Goal: Task Accomplishment & Management: Use online tool/utility

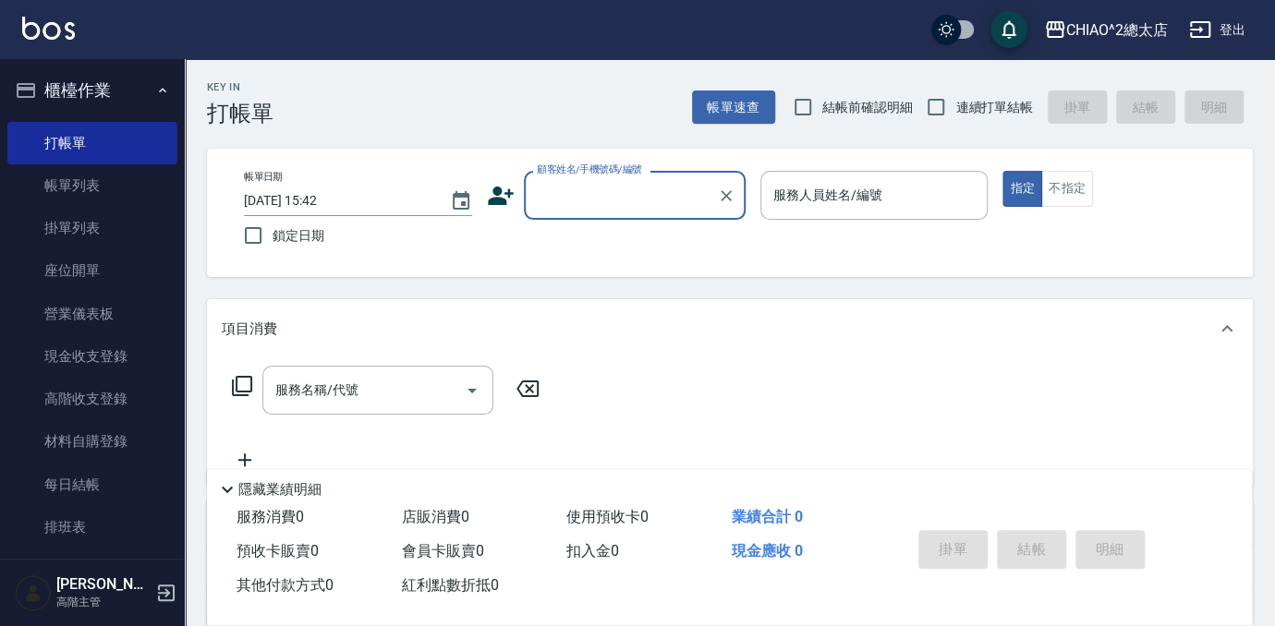
click at [636, 200] on input "顧客姓名/手機號碼/編號" at bounding box center [620, 195] width 177 height 32
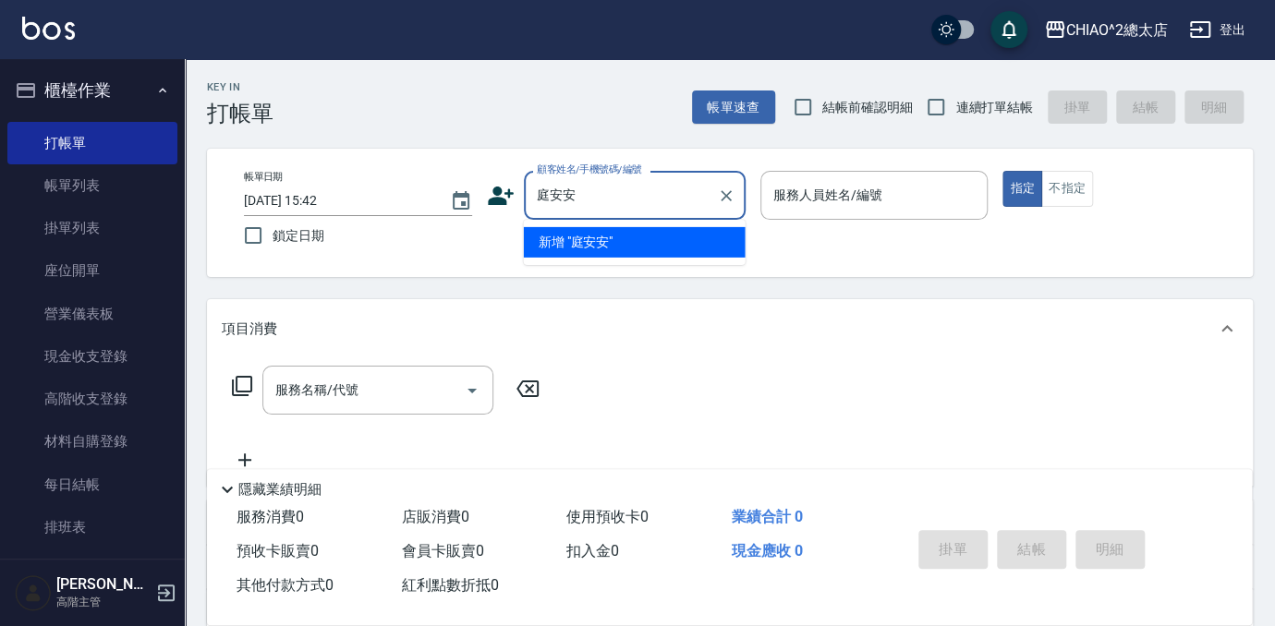
click at [657, 242] on li "新增 "庭安安"" at bounding box center [635, 242] width 222 height 30
type input "庭安安"
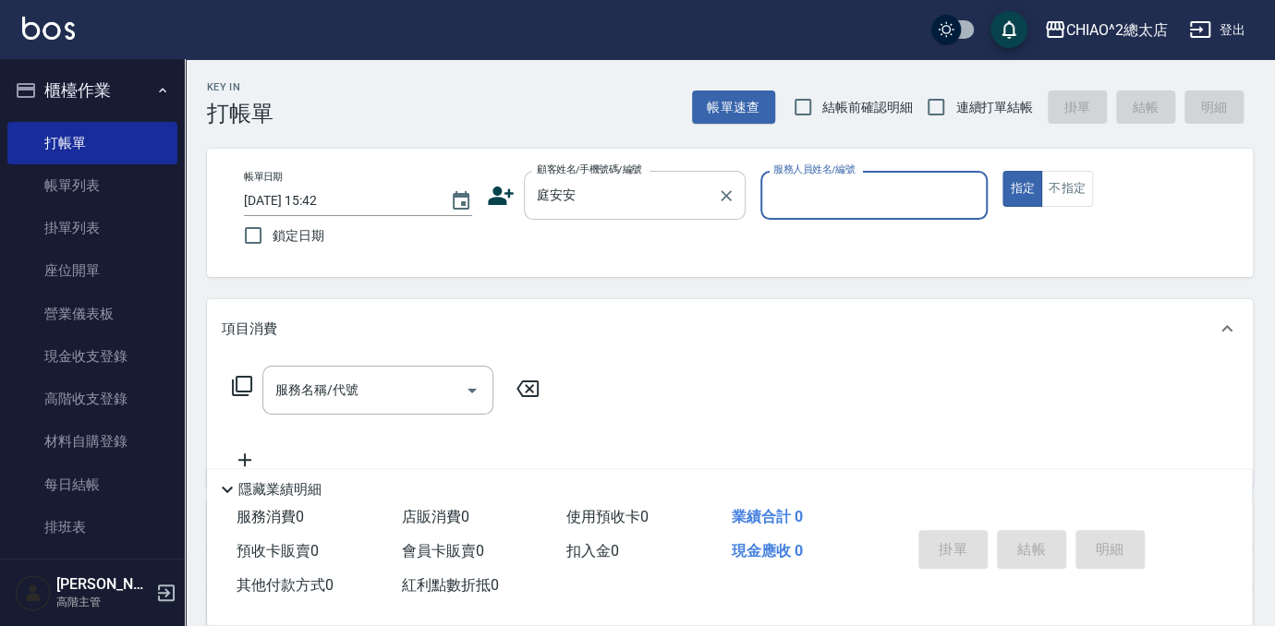
click at [674, 202] on input "庭安安" at bounding box center [620, 195] width 177 height 32
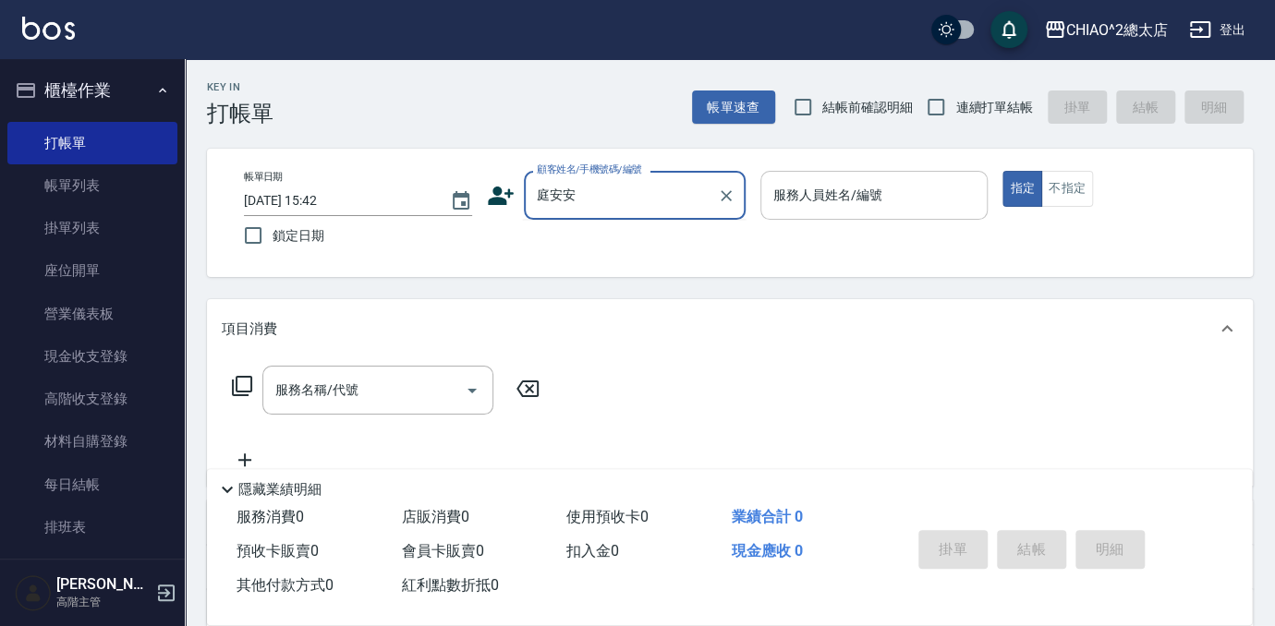
click at [855, 196] on div "服務人員姓名/編號 服務人員姓名/編號" at bounding box center [874, 195] width 228 height 49
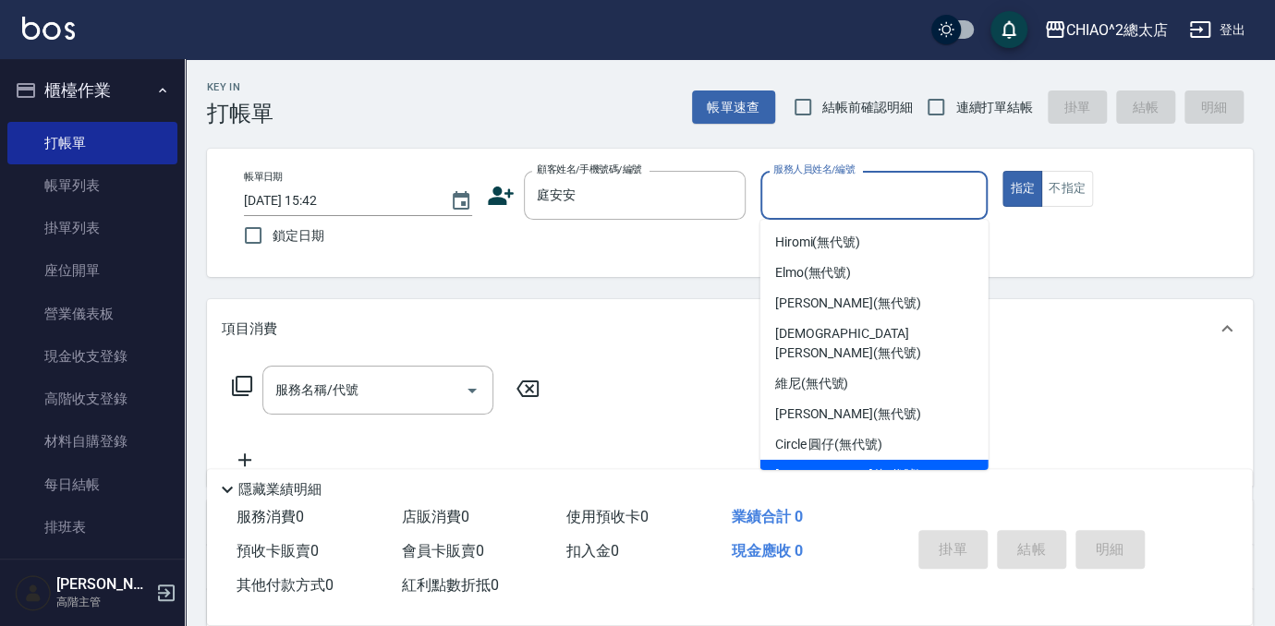
click at [858, 466] on span "[PERSON_NAME] (無代號)" at bounding box center [848, 475] width 146 height 19
type input "[PERSON_NAME](無代號)"
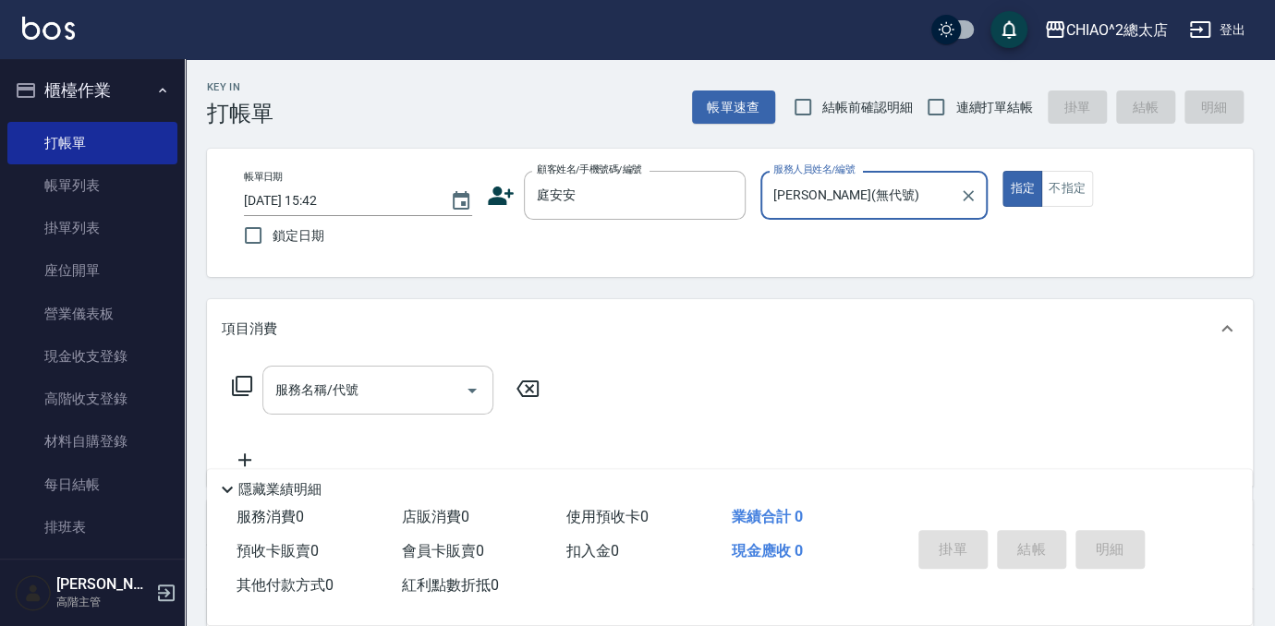
click at [382, 390] on input "服務名稱/代號" at bounding box center [364, 390] width 187 height 32
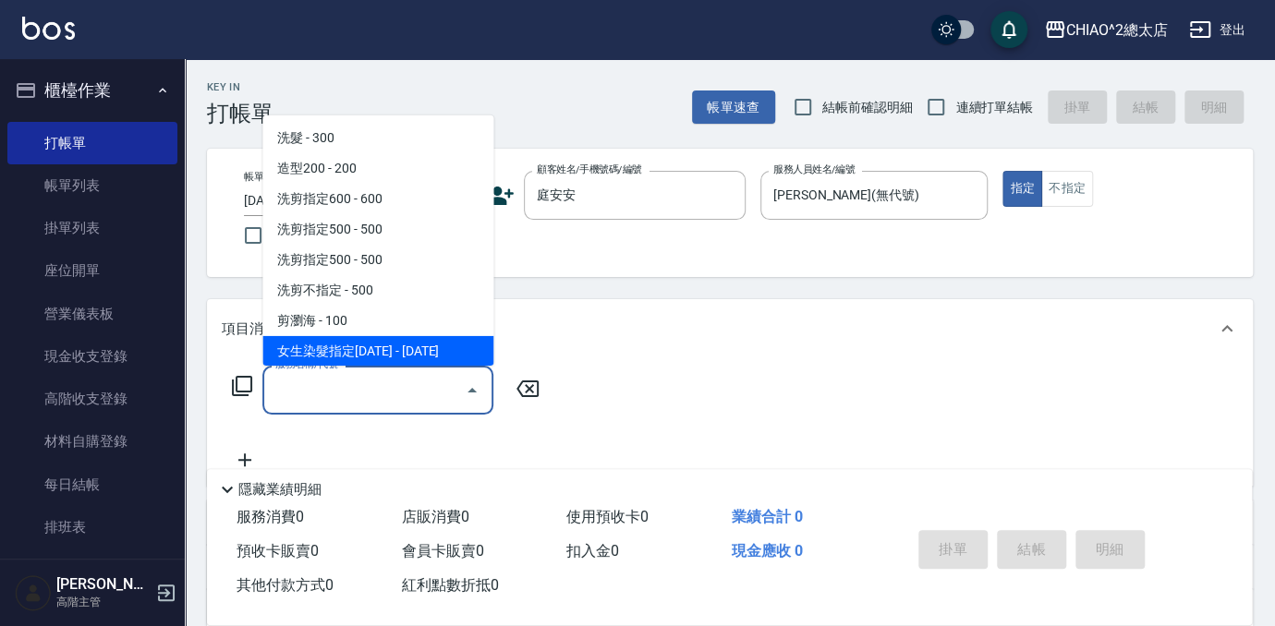
click at [389, 349] on span "女生染髮指定[DATE] - [DATE]" at bounding box center [377, 351] width 231 height 30
type input "女生染髮指定2000(103113)"
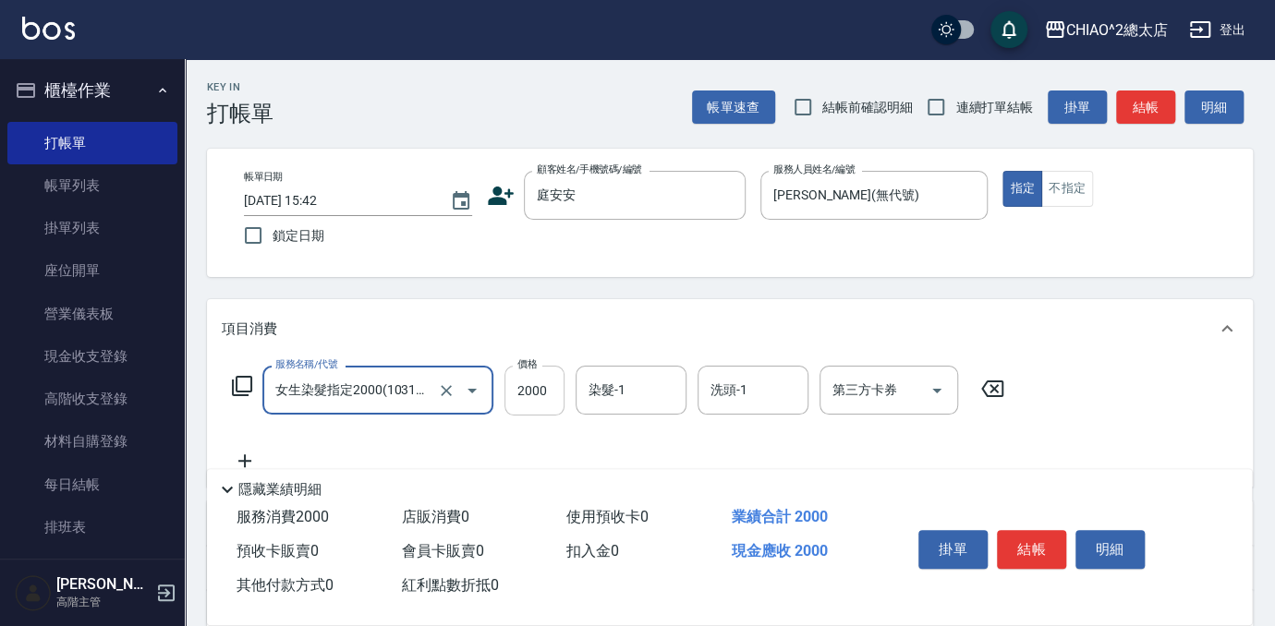
click at [544, 387] on input "2000" at bounding box center [534, 391] width 60 height 50
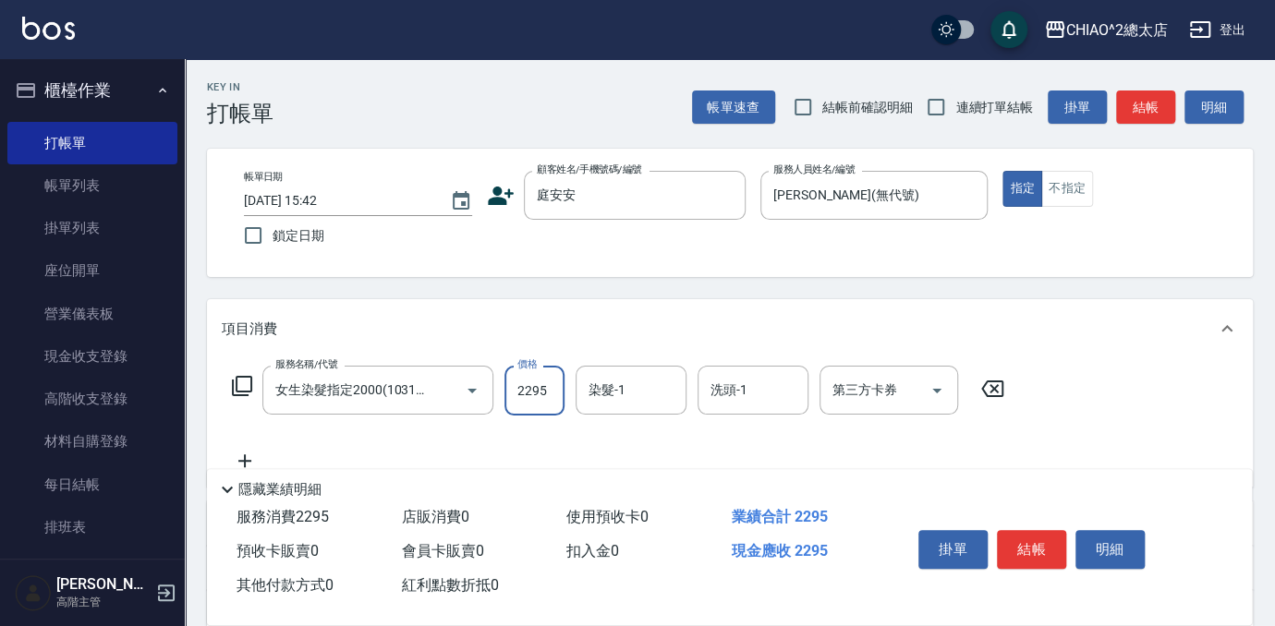
type input "2295"
click at [243, 455] on icon at bounding box center [245, 461] width 46 height 22
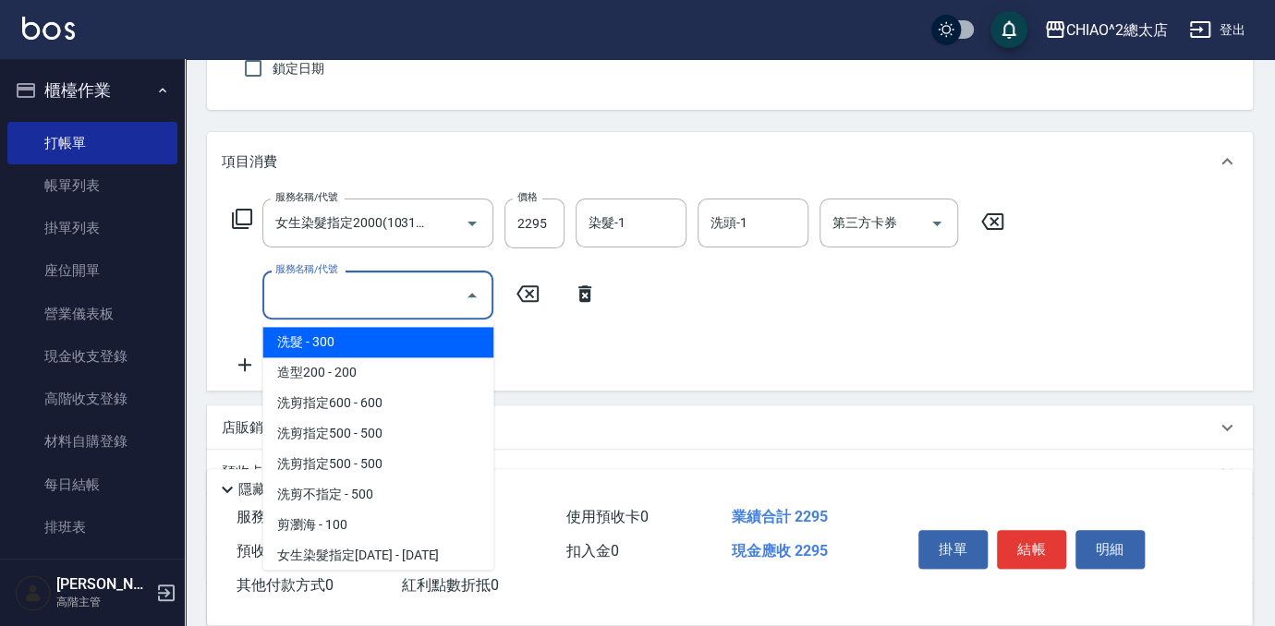
click at [293, 280] on input "服務名稱/代號" at bounding box center [364, 295] width 187 height 32
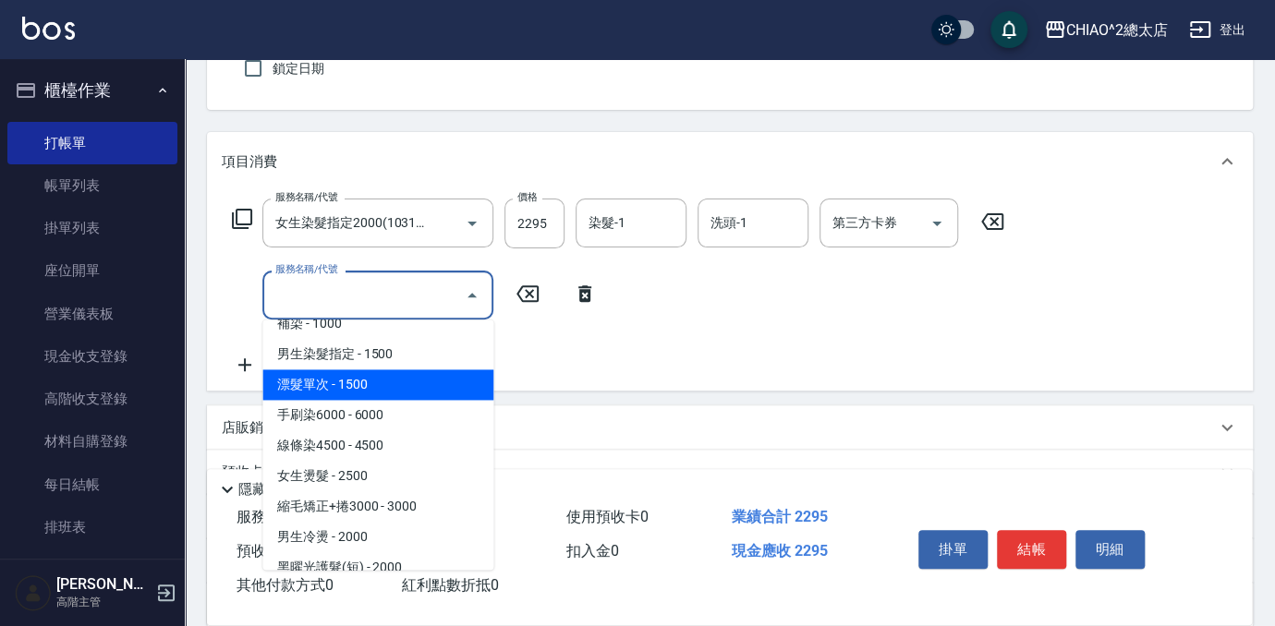
scroll to position [251, 0]
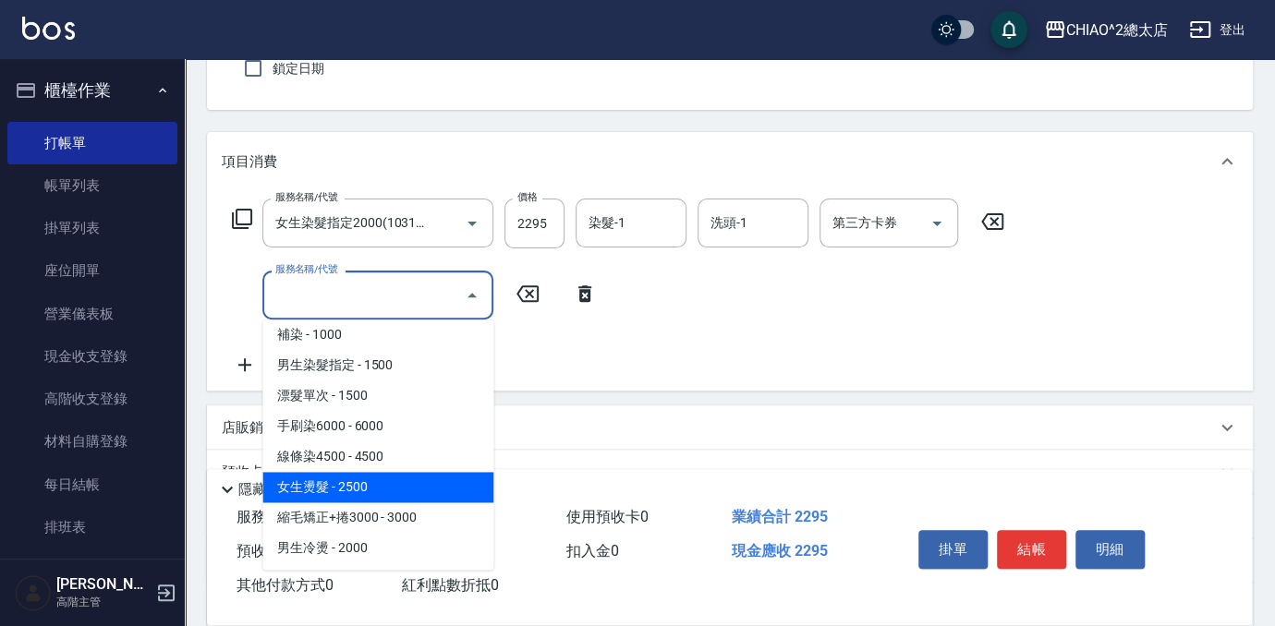
click at [357, 488] on span "女生燙髮 - 2500" at bounding box center [377, 487] width 231 height 30
type input "女生燙髮(103122)"
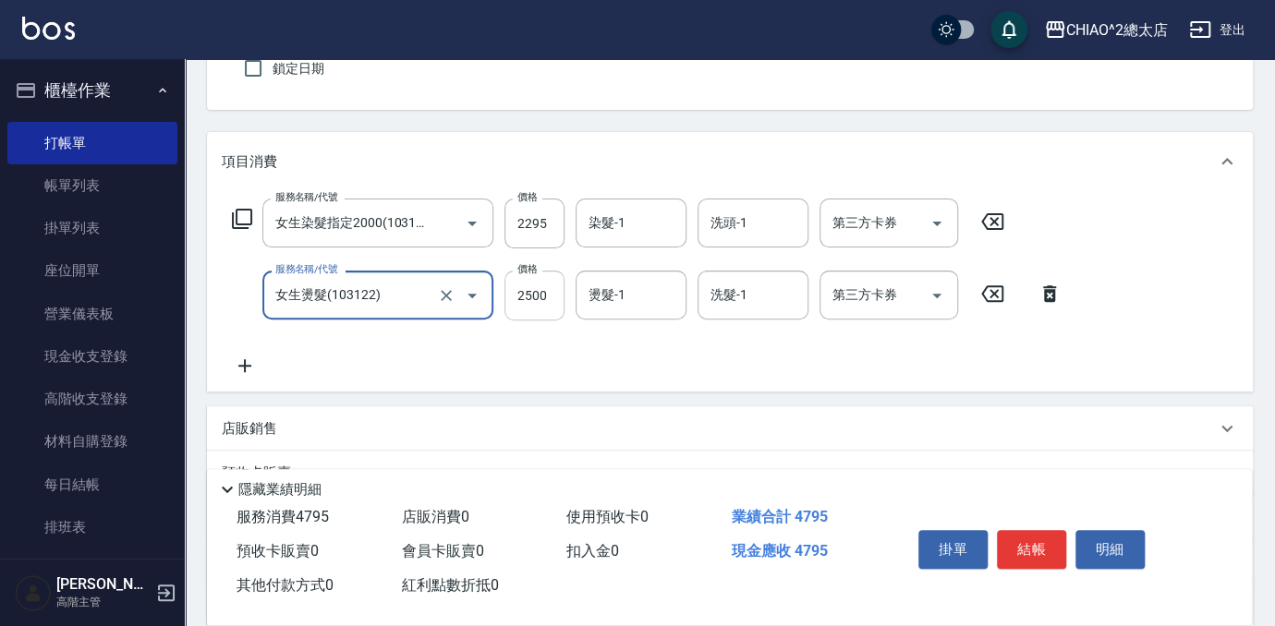
click at [531, 284] on input "2500" at bounding box center [534, 296] width 60 height 50
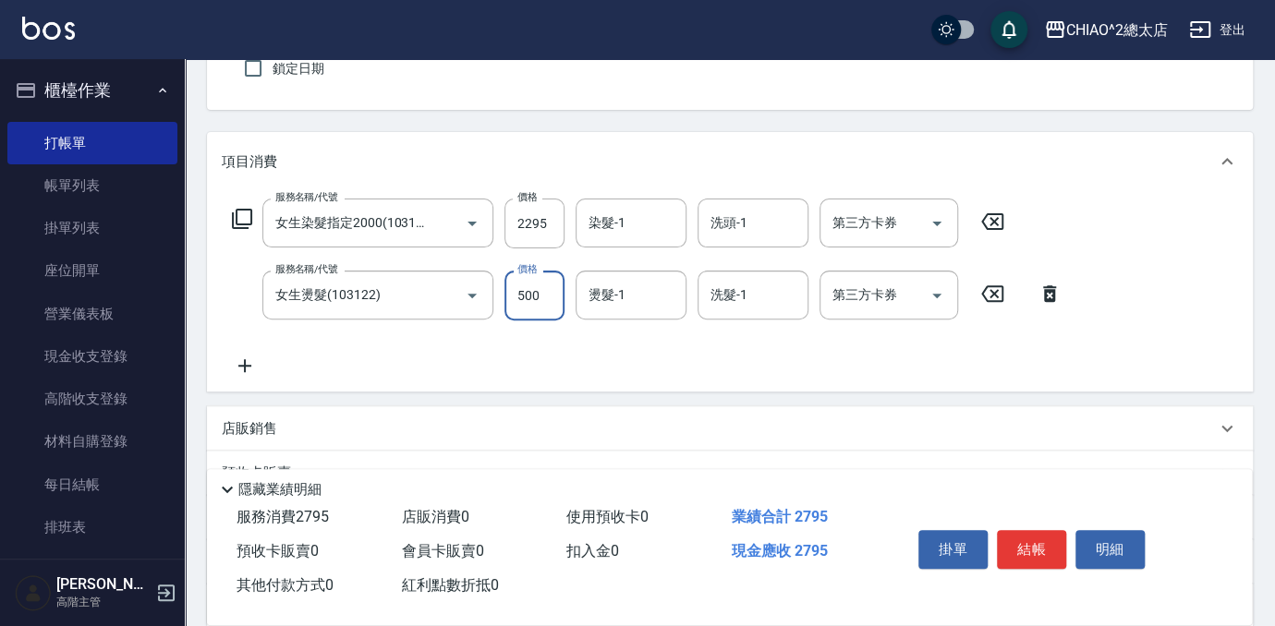
type input "500"
click at [249, 368] on icon at bounding box center [245, 366] width 46 height 22
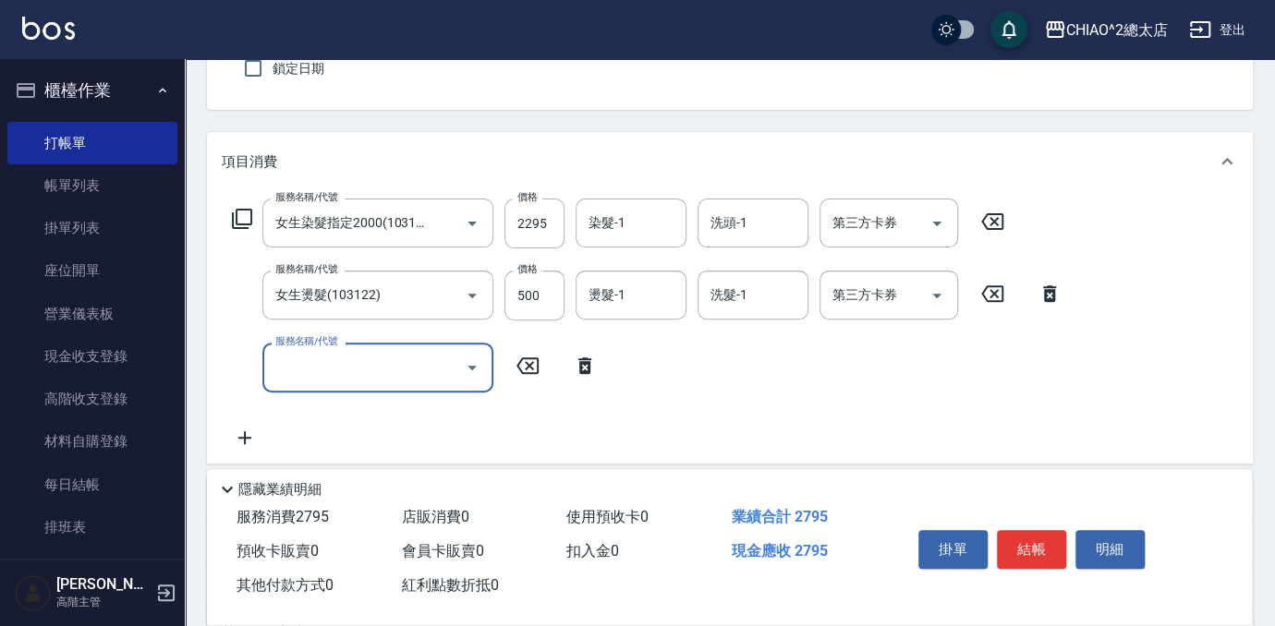
scroll to position [0, 0]
click at [306, 371] on input "服務名稱/代號" at bounding box center [364, 367] width 187 height 32
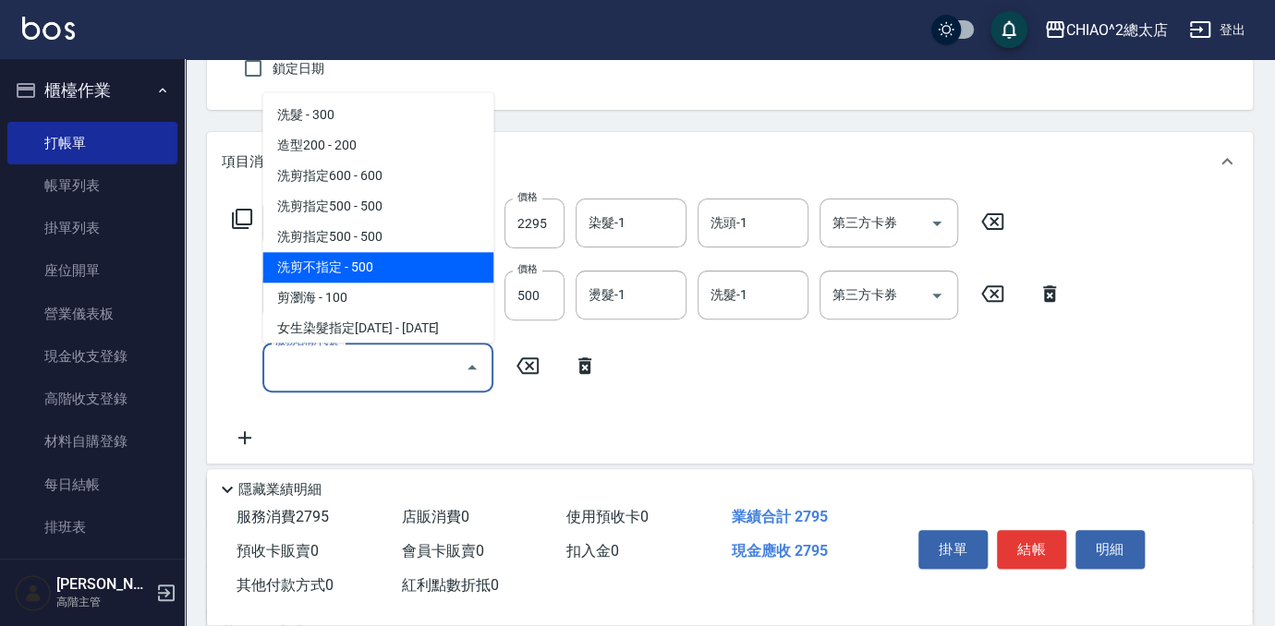
click at [326, 271] on span "洗剪不指定 - 500" at bounding box center [377, 267] width 231 height 30
type input "洗剪不指定(103110)"
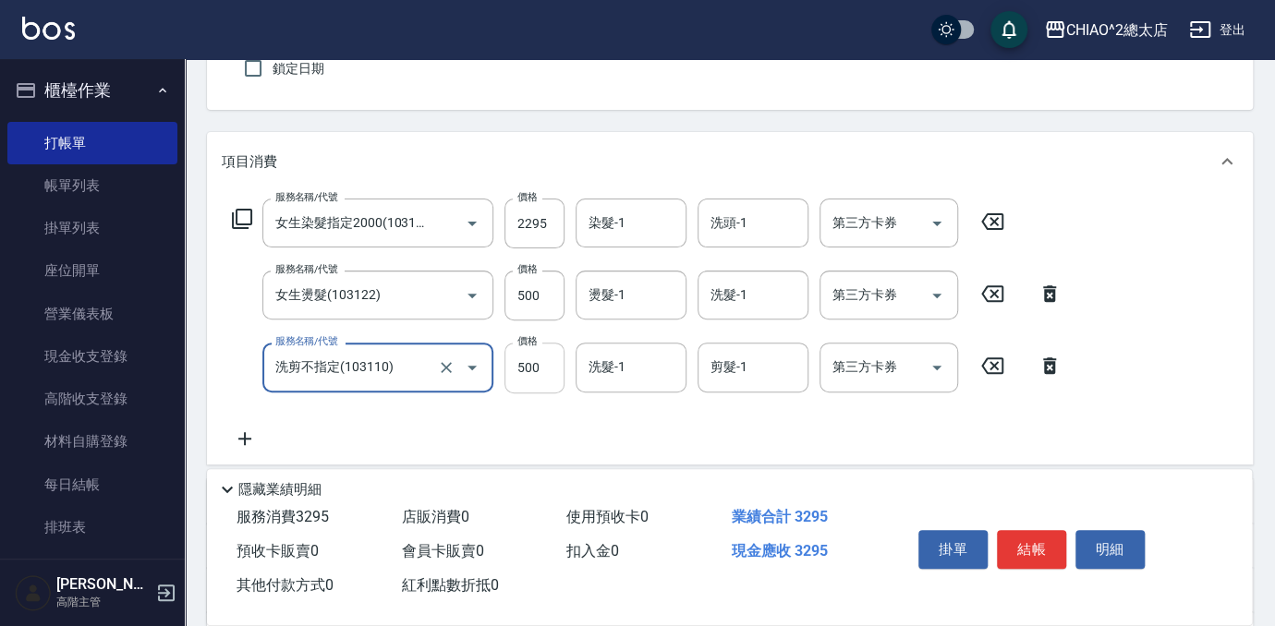
click at [551, 378] on input "500" at bounding box center [534, 368] width 60 height 50
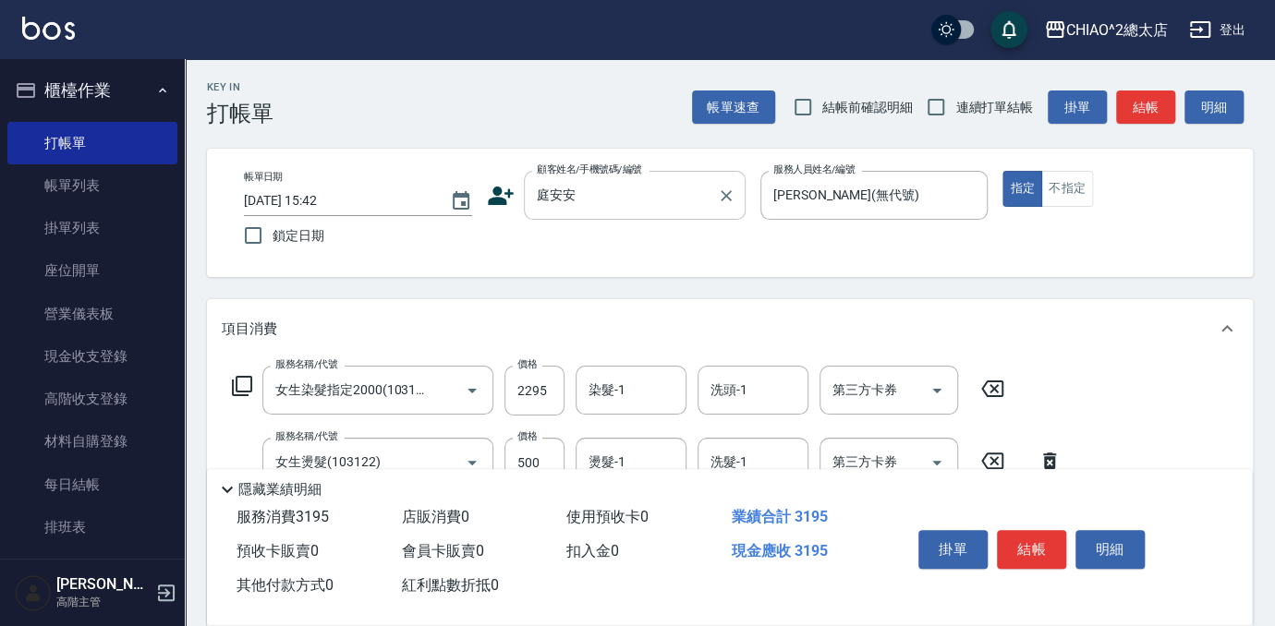
type input "400"
click at [598, 184] on input "庭安安" at bounding box center [620, 195] width 177 height 32
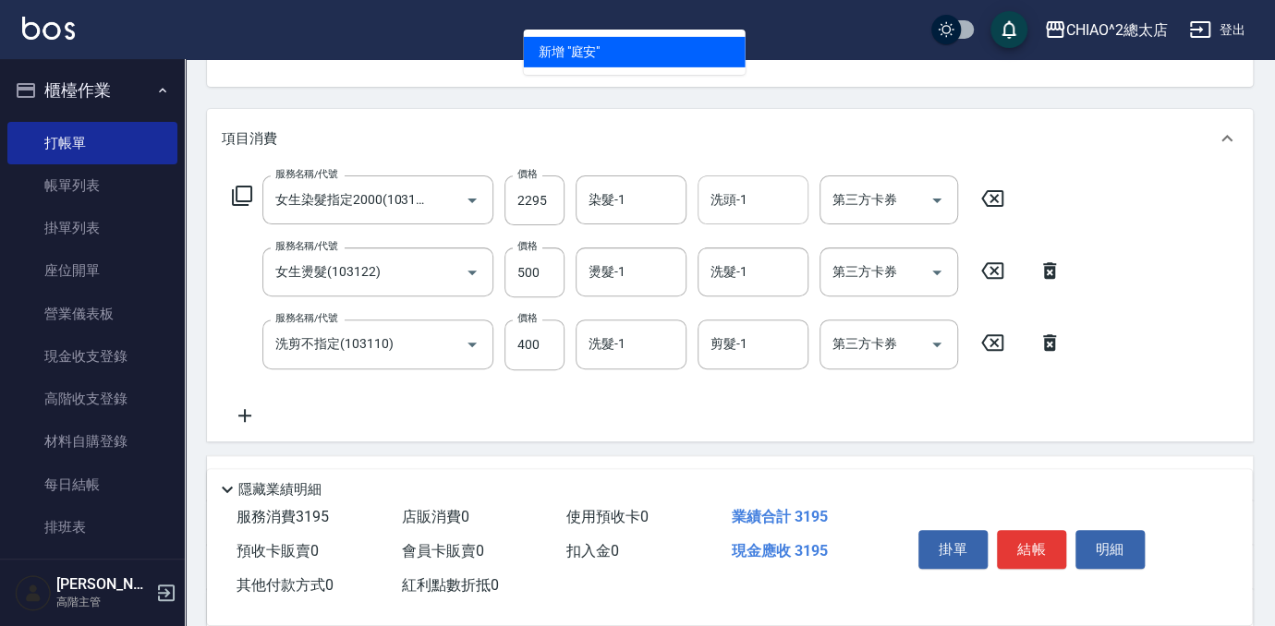
scroll to position [335, 0]
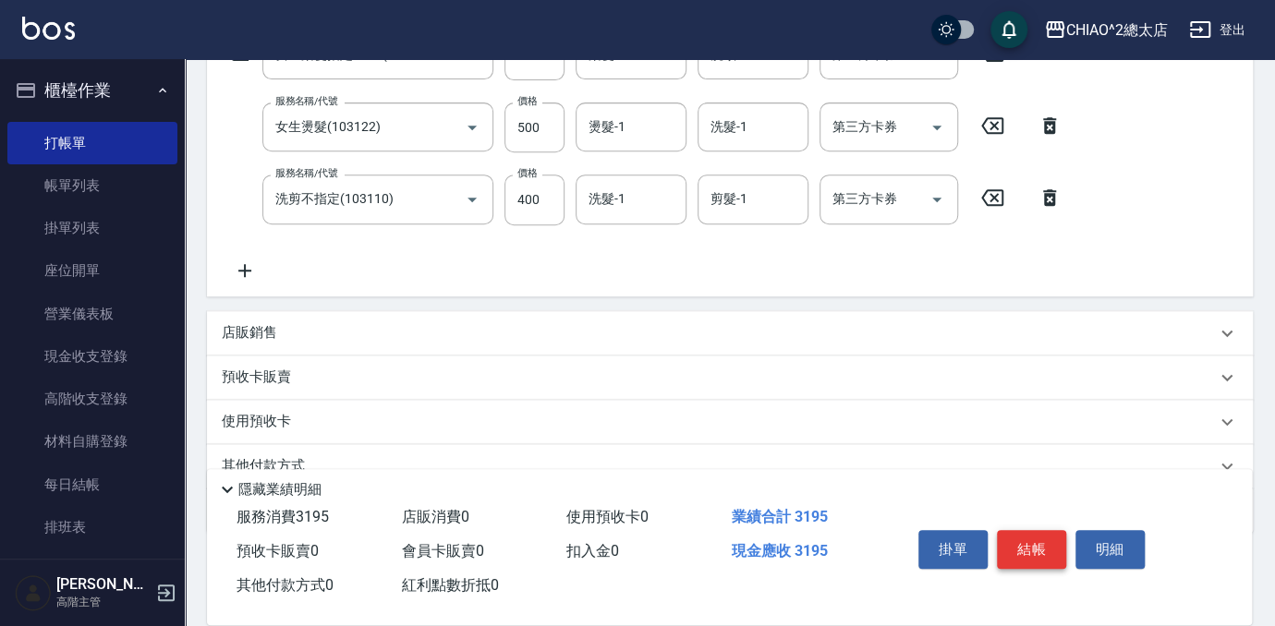
type input "庭安安"
click at [1031, 538] on button "結帳" at bounding box center [1031, 549] width 69 height 39
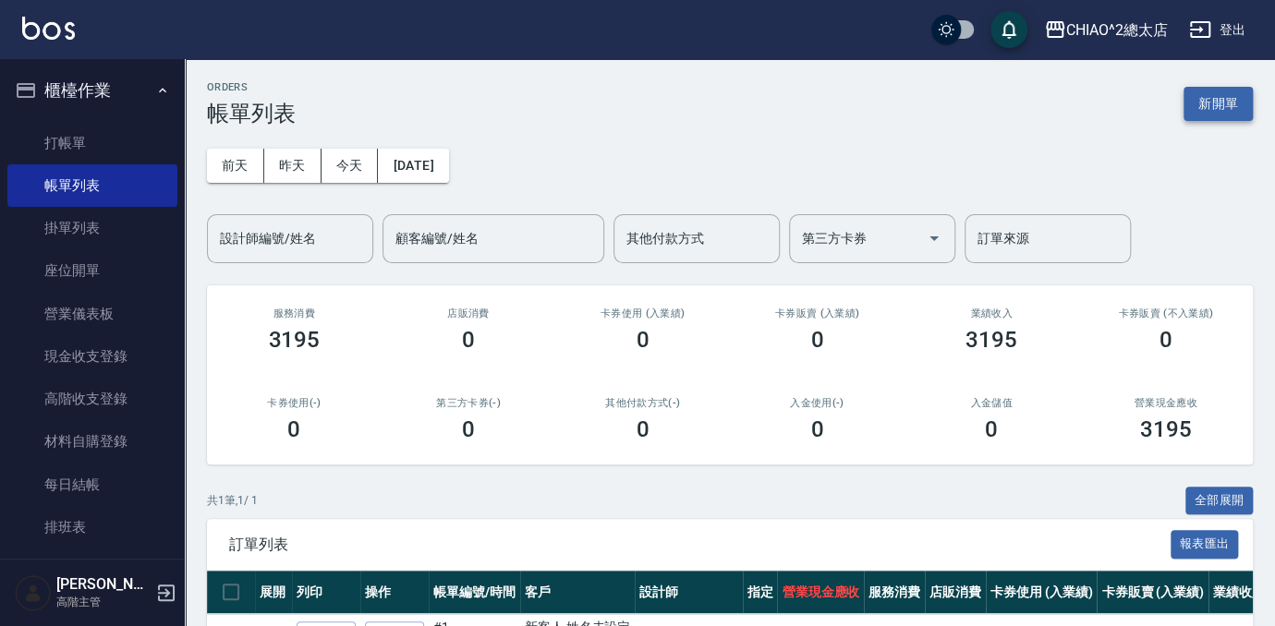
click at [1217, 103] on button "新開單" at bounding box center [1217, 104] width 69 height 34
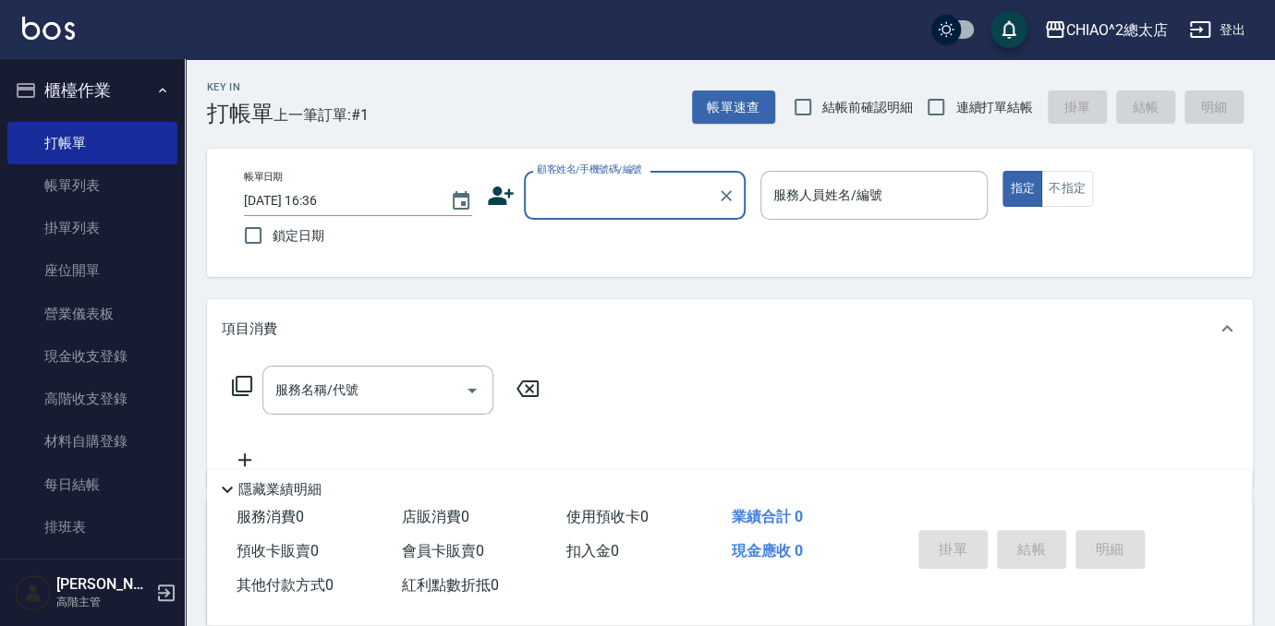
click at [648, 211] on input "顧客姓名/手機號碼/編號" at bounding box center [620, 195] width 177 height 32
click at [667, 242] on li "新客人 姓名未設定/[PERSON_NAME]/null" at bounding box center [635, 252] width 222 height 50
type input "新客人 姓名未設定/[PERSON_NAME]/null"
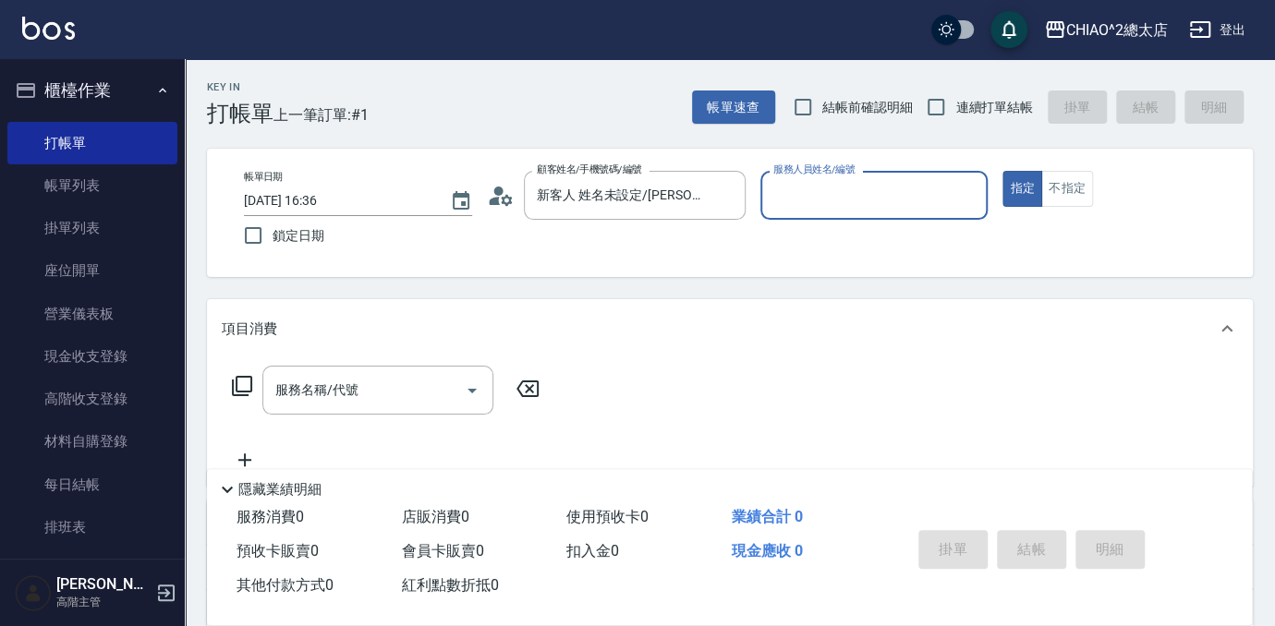
click at [832, 199] on input "服務人員姓名/編號" at bounding box center [875, 195] width 212 height 32
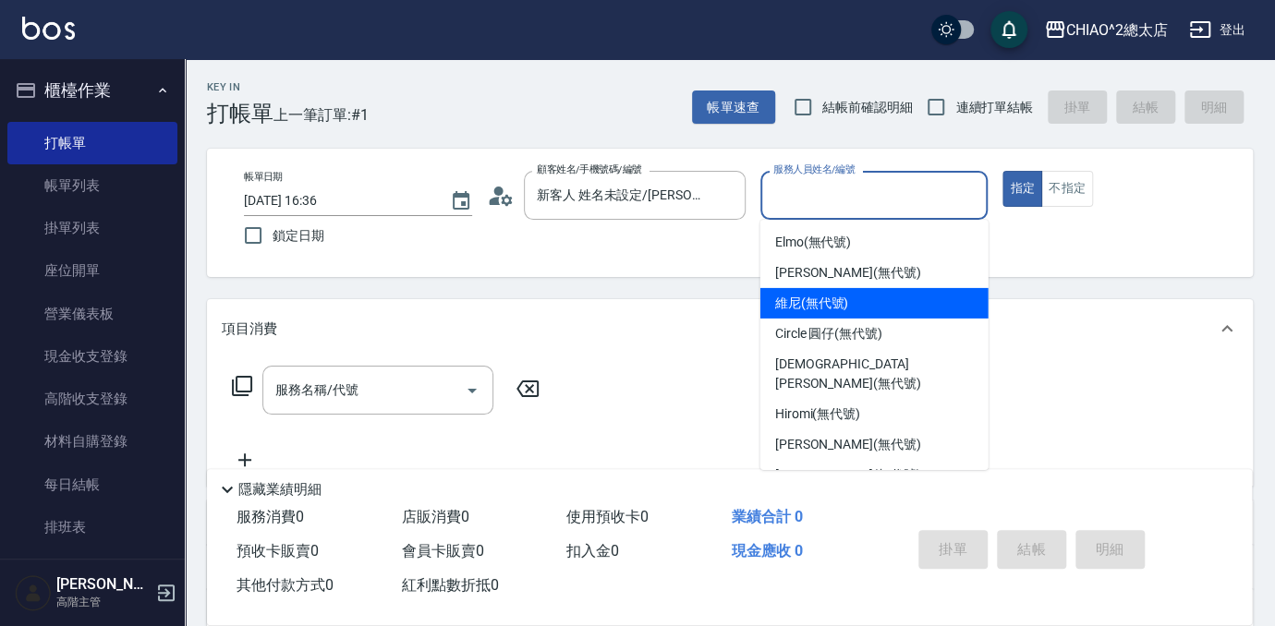
click at [843, 292] on div "維尼 (無代號)" at bounding box center [874, 303] width 228 height 30
type input "維尼(無代號)"
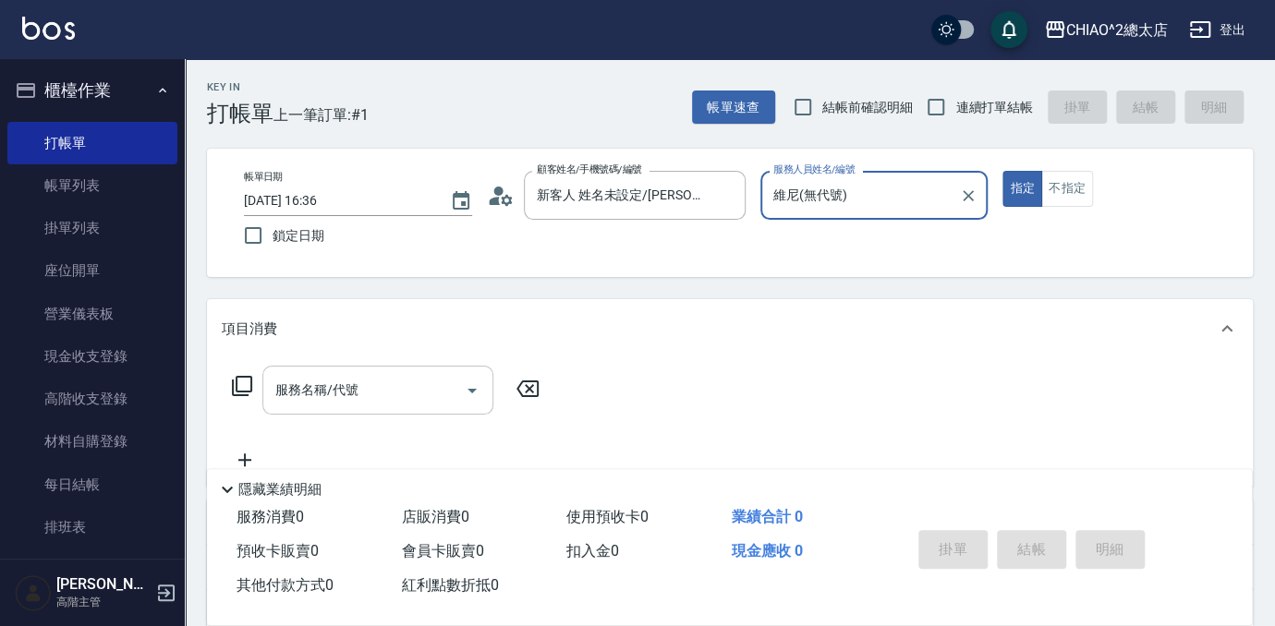
click at [297, 409] on div "服務名稱/代號" at bounding box center [377, 390] width 231 height 49
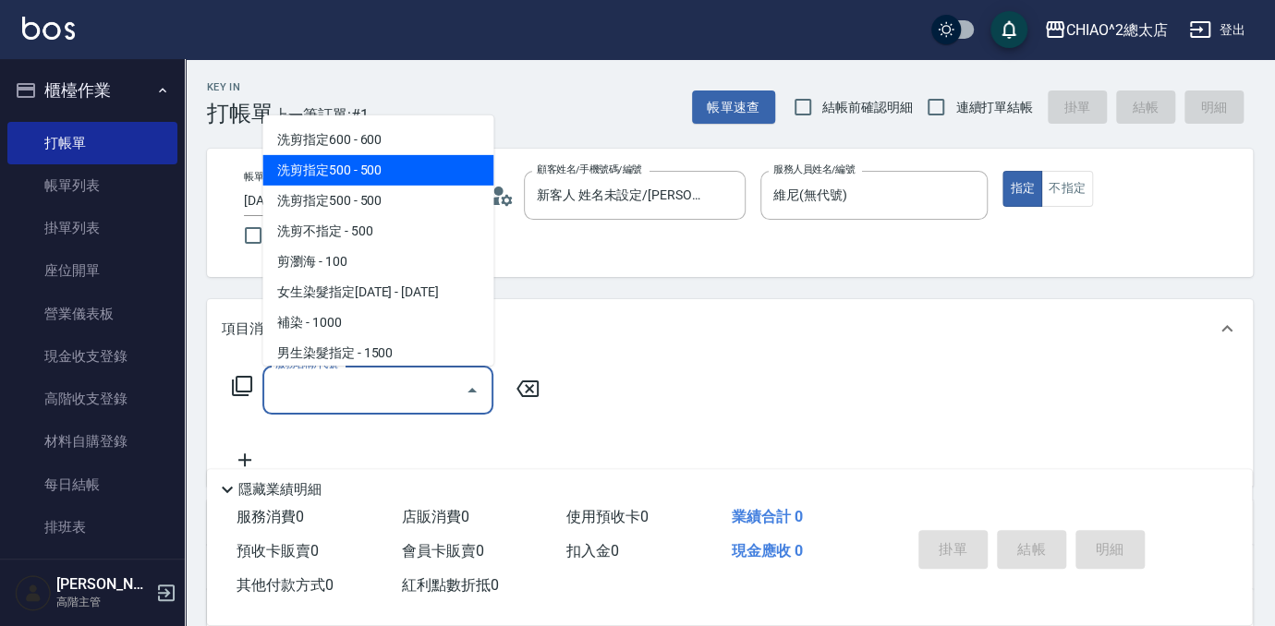
scroll to position [83, 0]
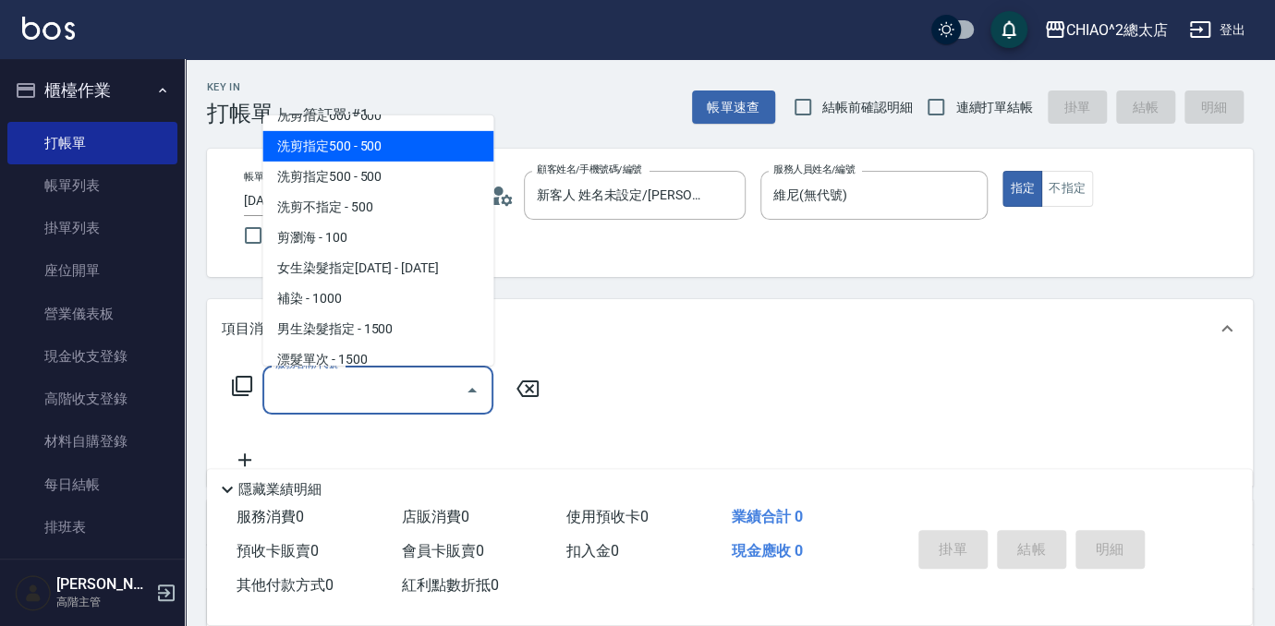
click at [347, 156] on span "洗剪指定500 - 500" at bounding box center [377, 146] width 231 height 30
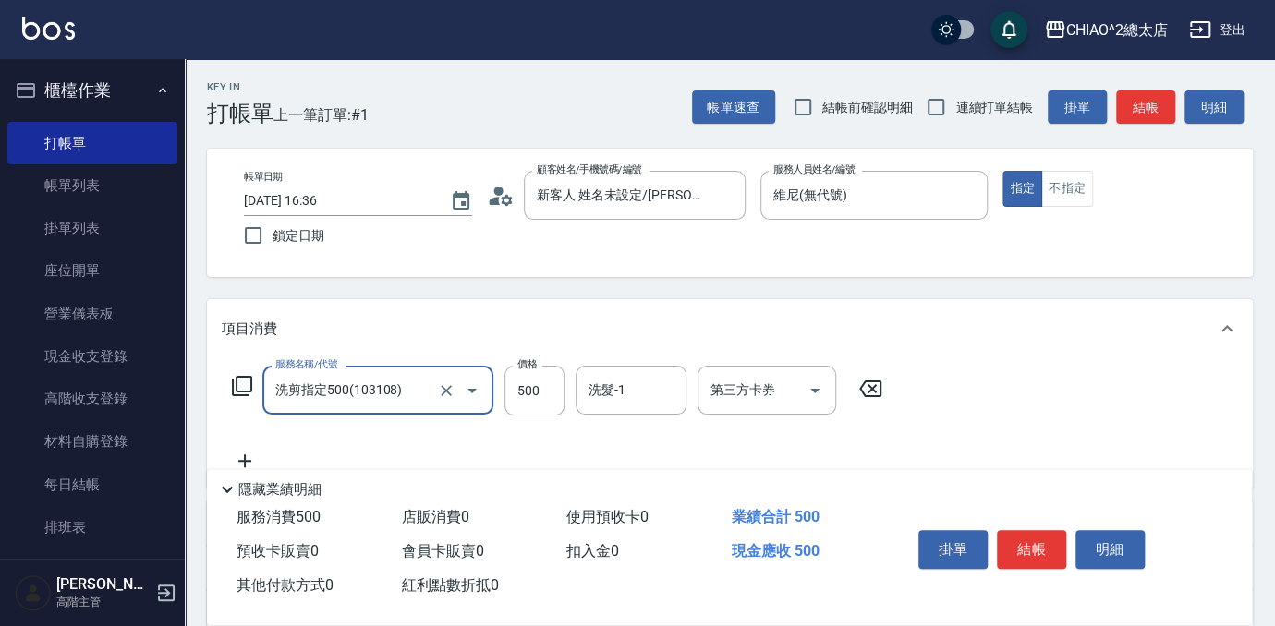
click at [462, 389] on icon "Open" at bounding box center [472, 391] width 22 height 22
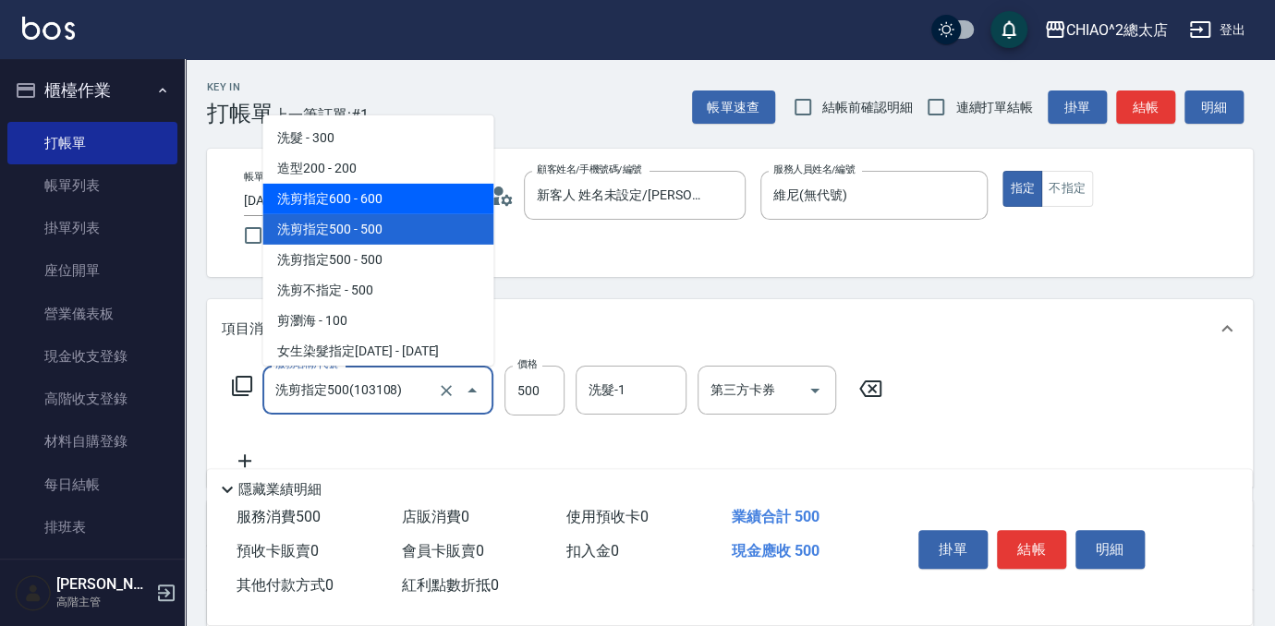
click at [358, 200] on span "洗剪指定600 - 600" at bounding box center [377, 199] width 231 height 30
type input "洗剪指定600(103107)"
type input "600"
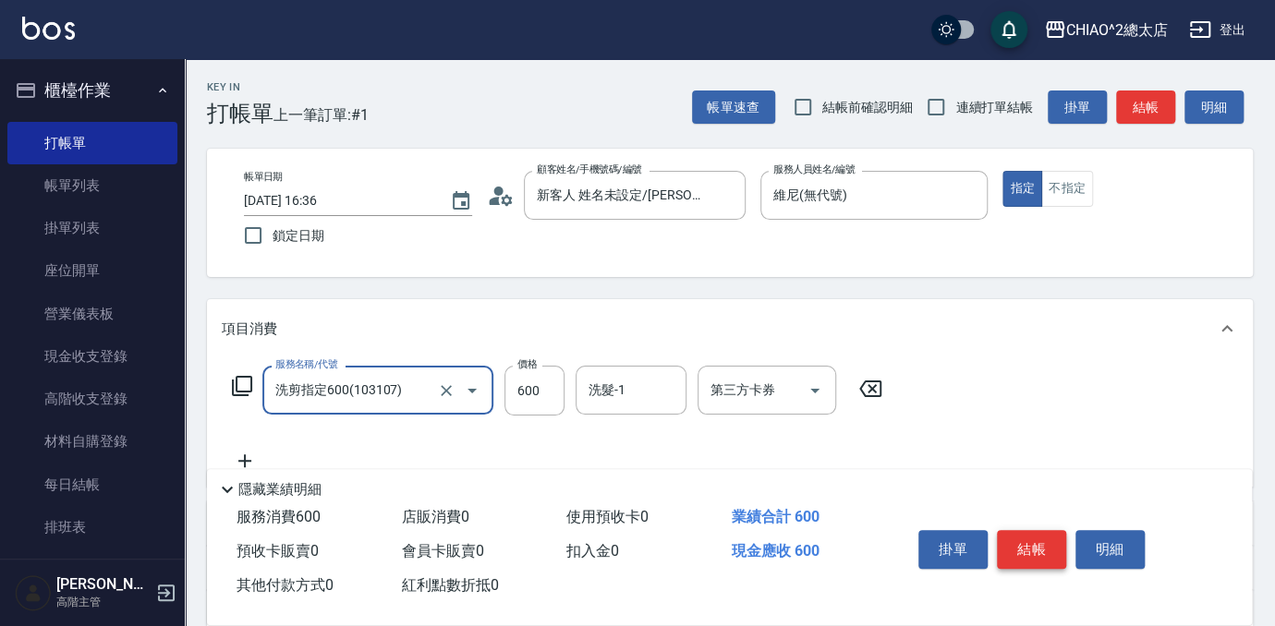
click at [1024, 533] on button "結帳" at bounding box center [1031, 549] width 69 height 39
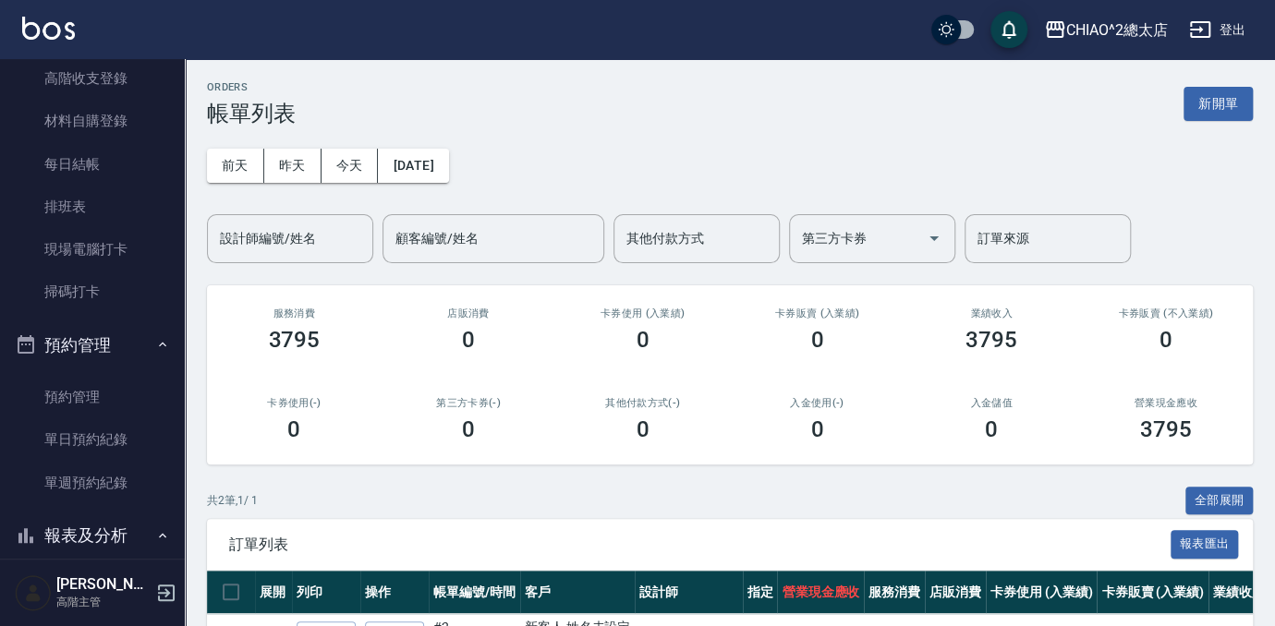
scroll to position [419, 0]
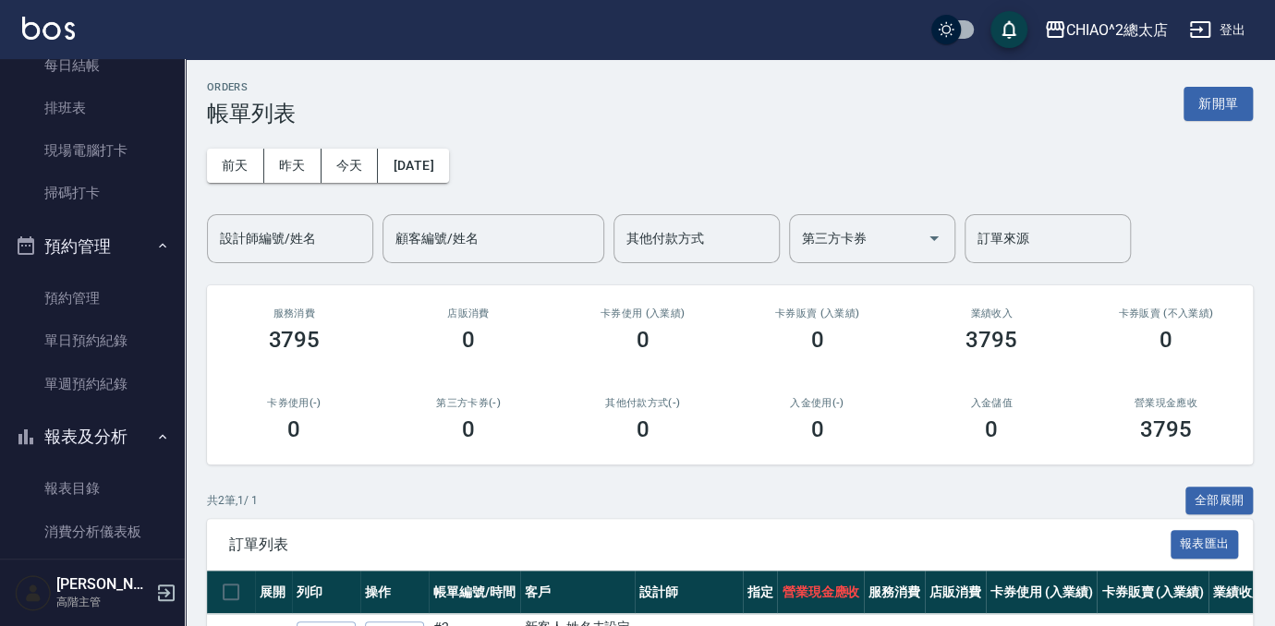
click at [96, 431] on button "報表及分析" at bounding box center [92, 437] width 170 height 48
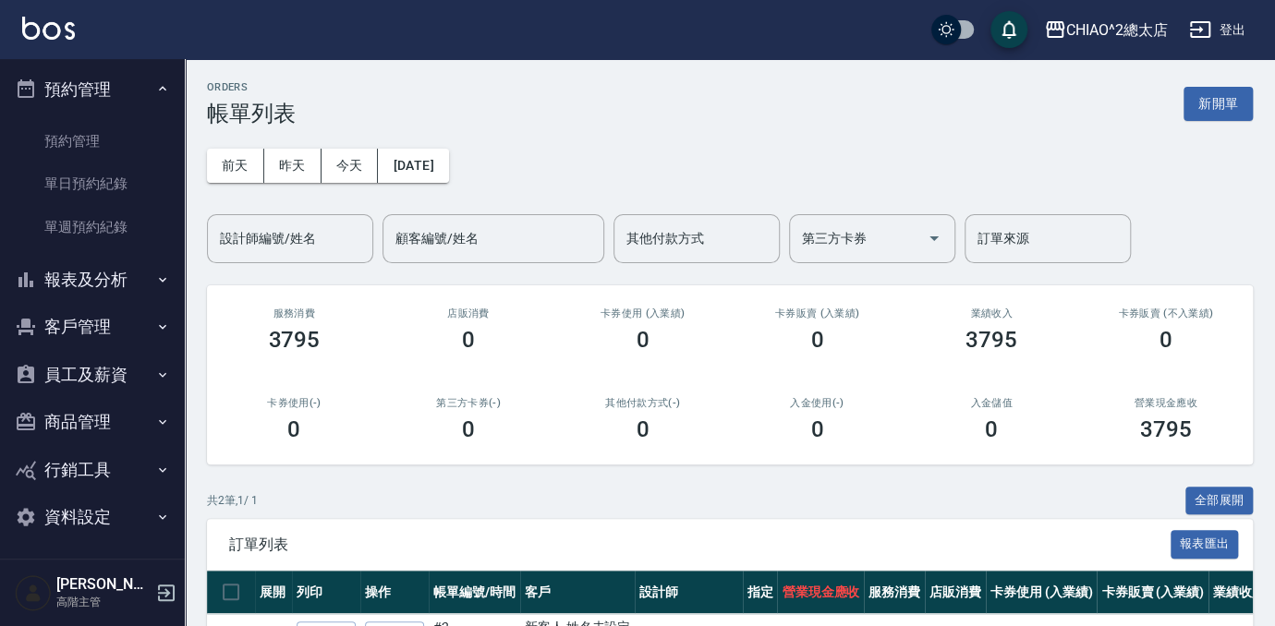
scroll to position [579, 0]
click at [118, 272] on button "報表及分析" at bounding box center [92, 277] width 170 height 48
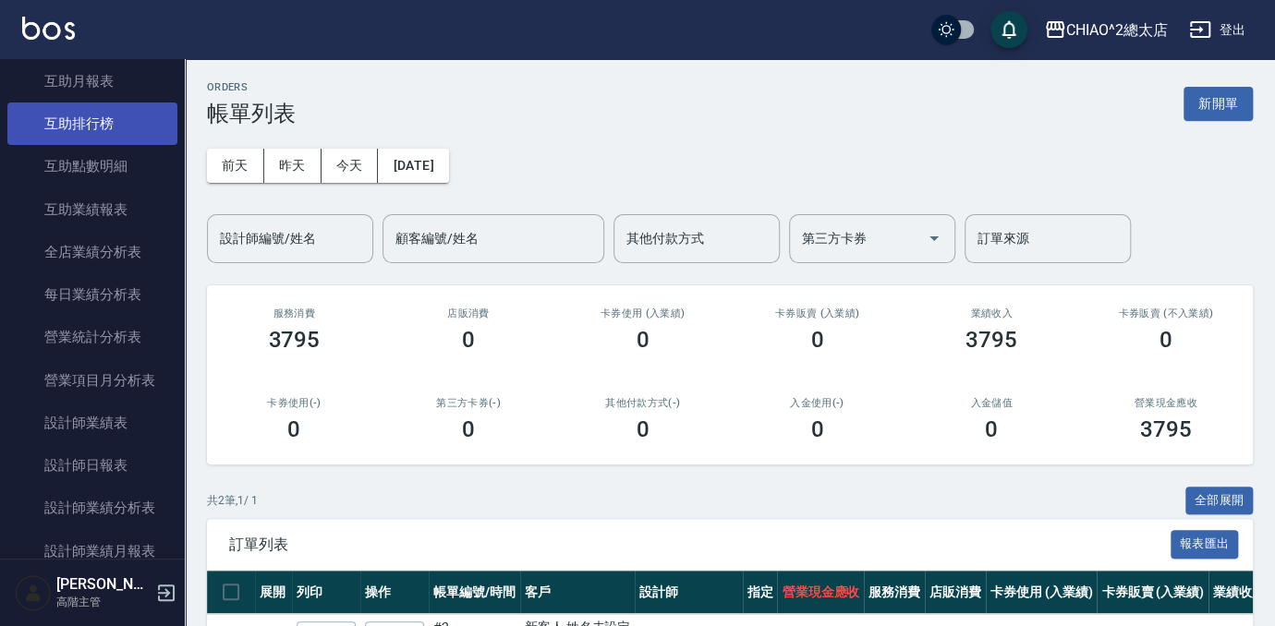
scroll to position [1251, 0]
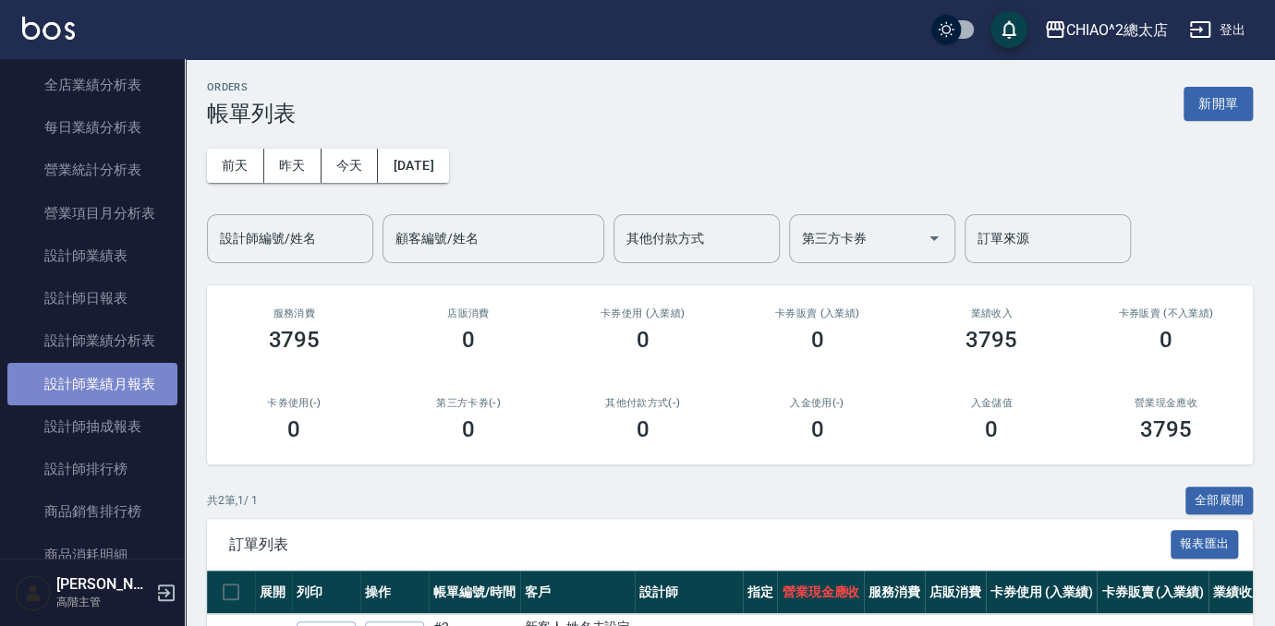
click at [98, 374] on link "設計師業績月報表" at bounding box center [92, 384] width 170 height 42
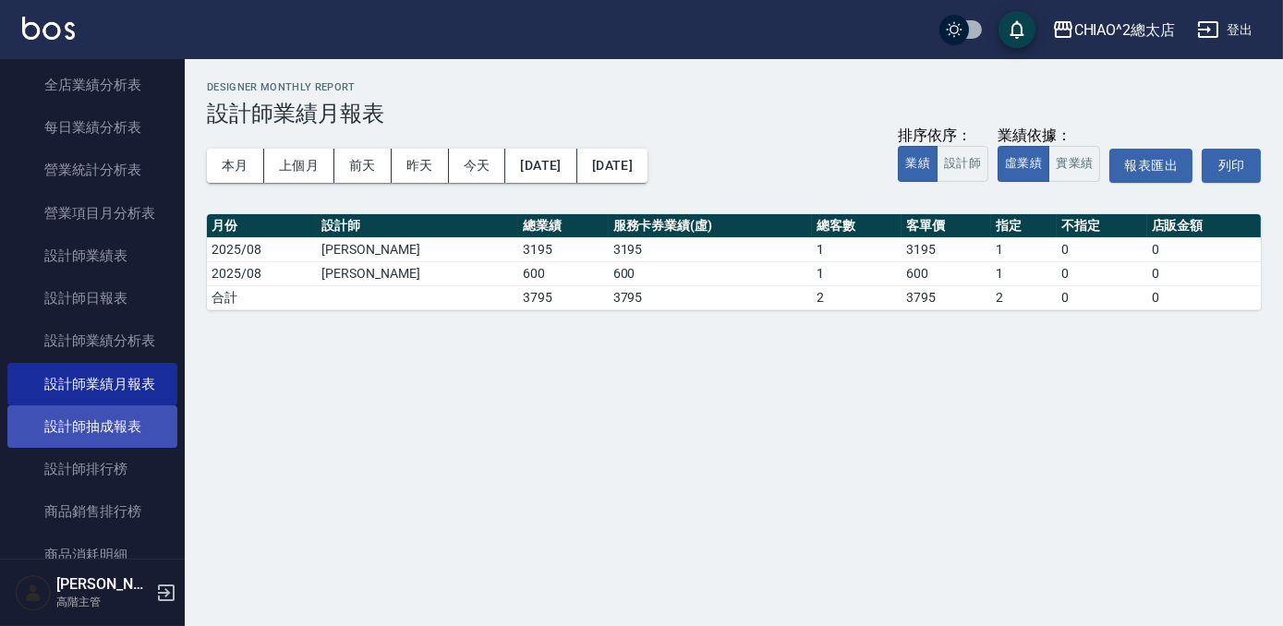
click at [96, 433] on link "設計師抽成報表" at bounding box center [92, 427] width 170 height 42
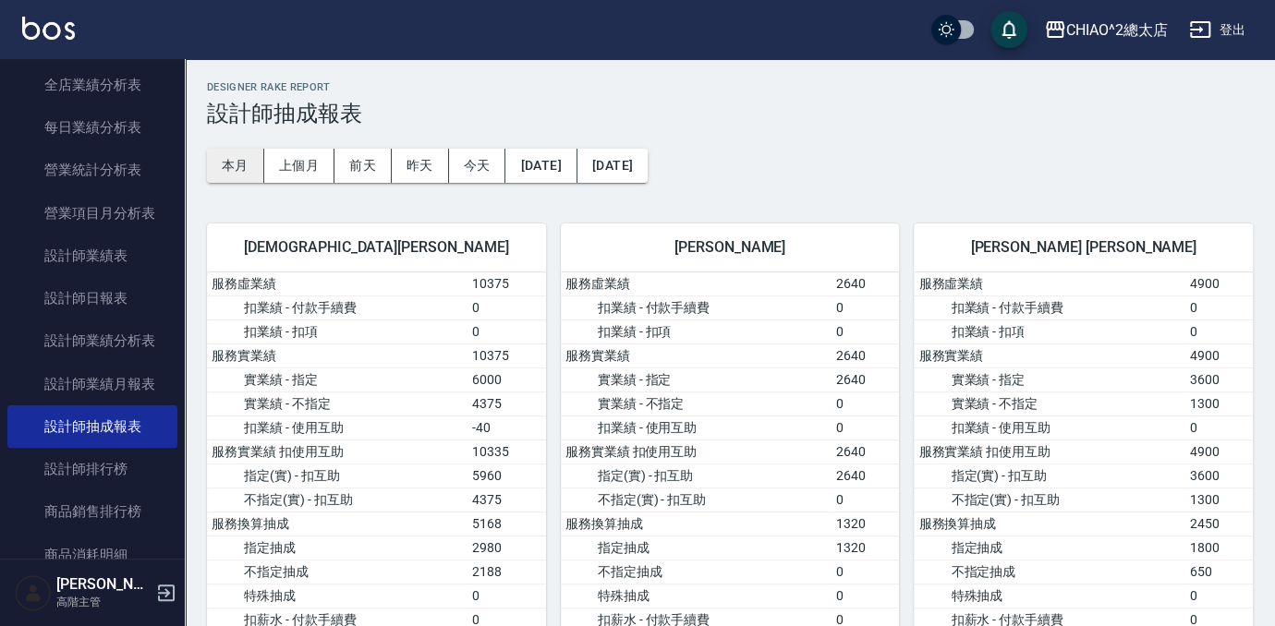
click at [234, 162] on button "本月" at bounding box center [235, 166] width 57 height 34
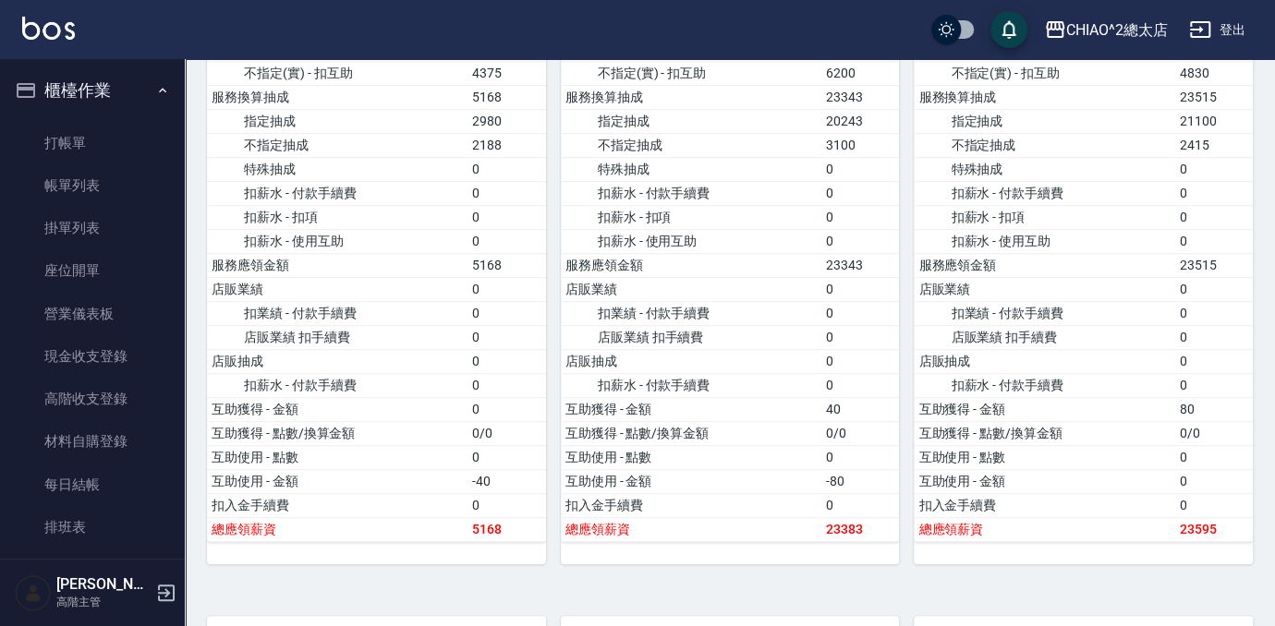
scroll to position [335, 0]
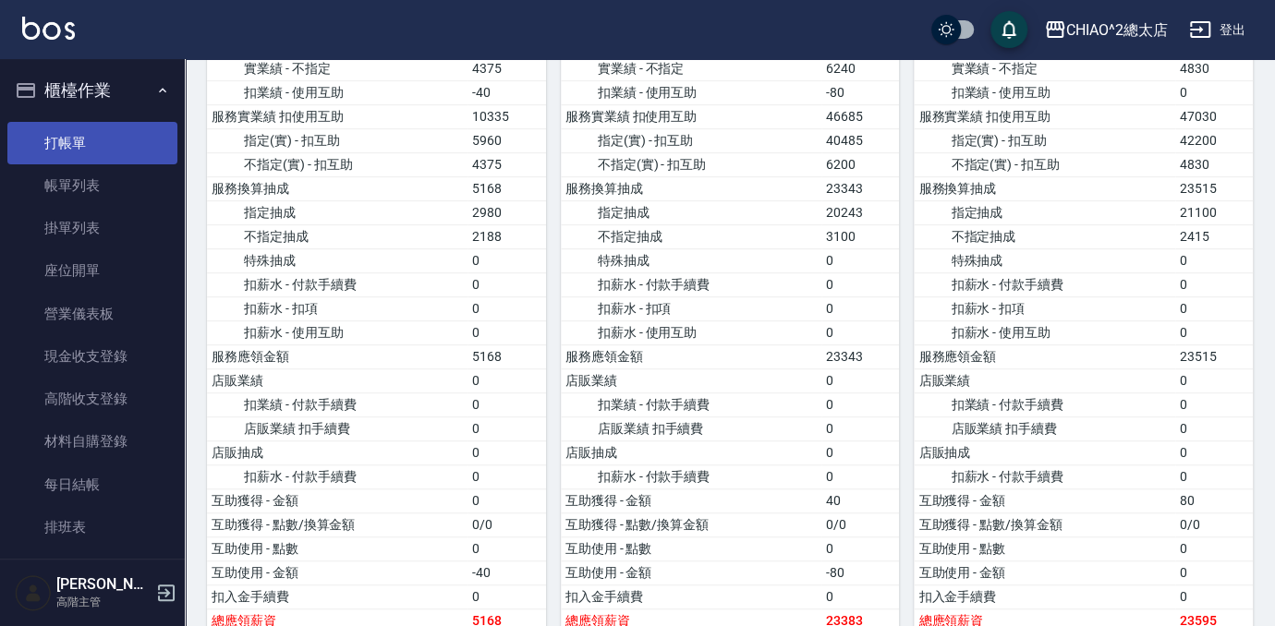
click at [83, 139] on link "打帳單" at bounding box center [92, 143] width 170 height 42
